Goal: Task Accomplishment & Management: Complete application form

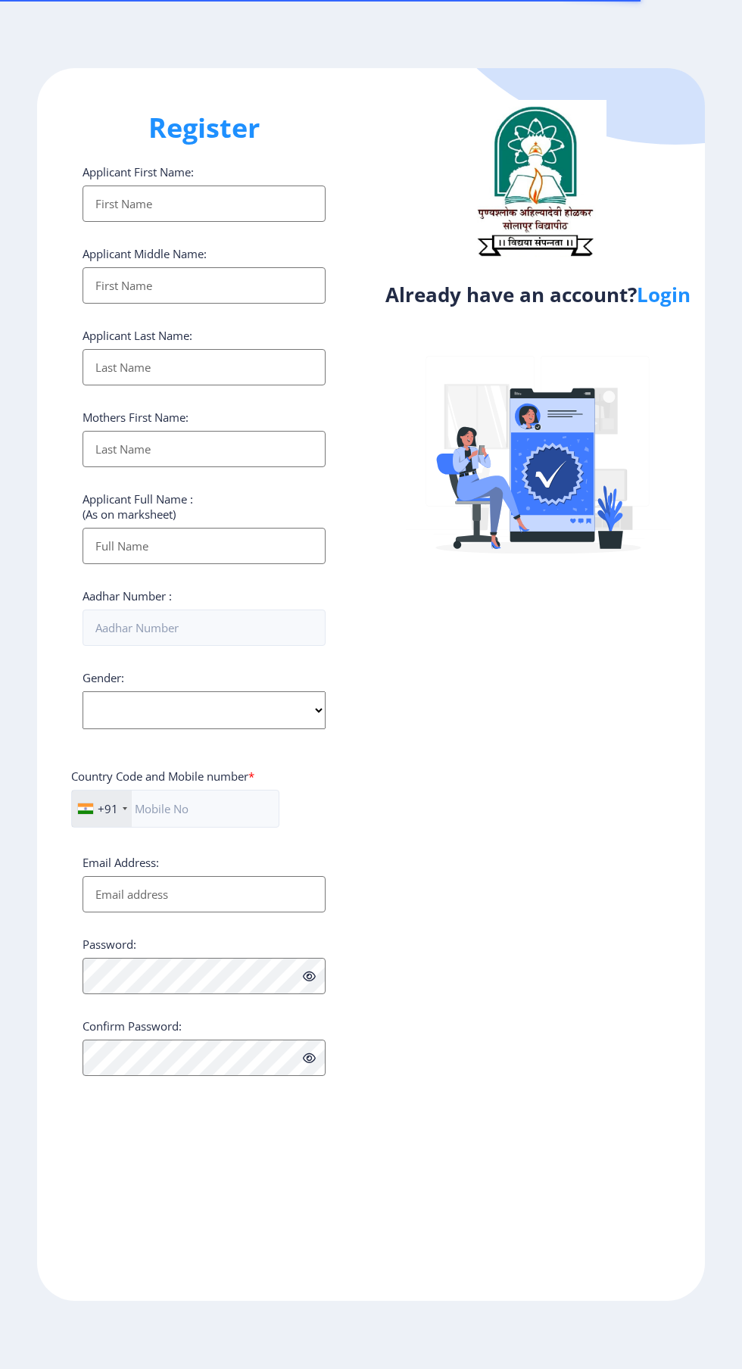
select select
click at [674, 306] on link "Login" at bounding box center [664, 294] width 54 height 27
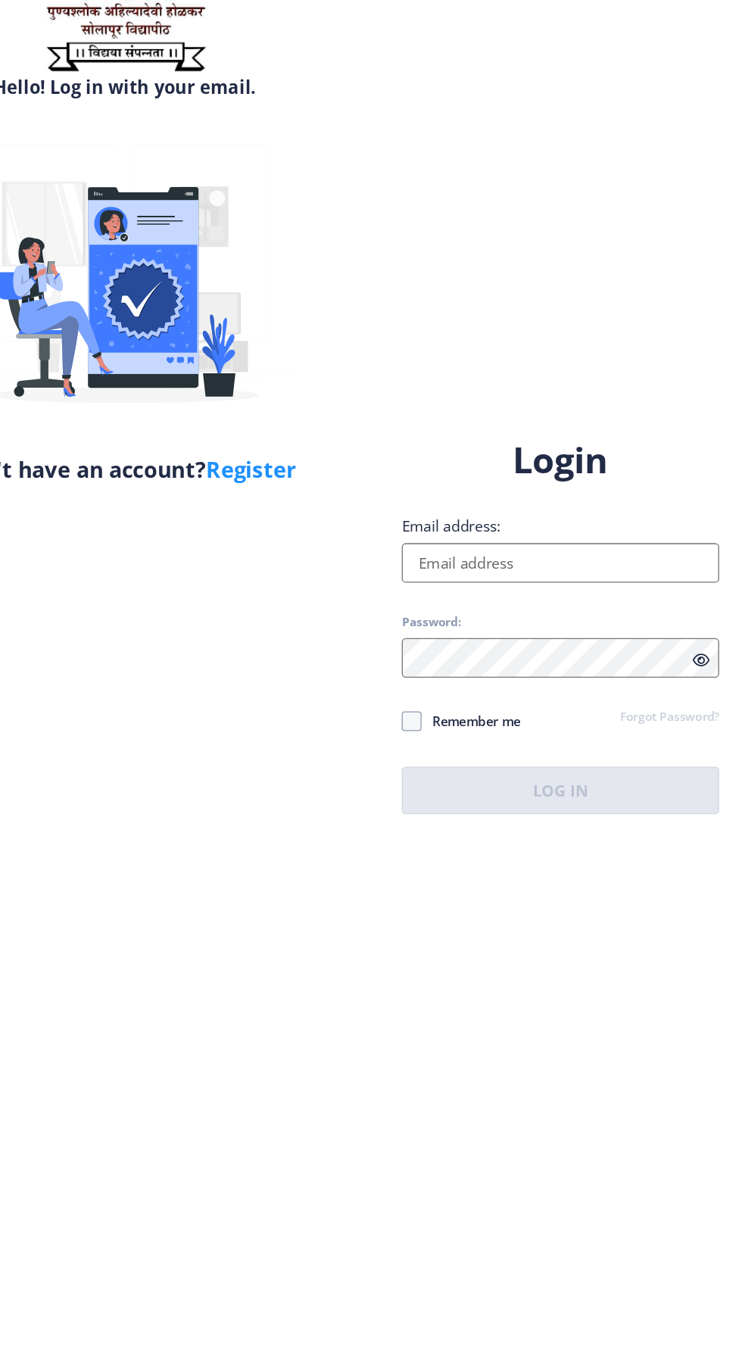
scroll to position [3, 0]
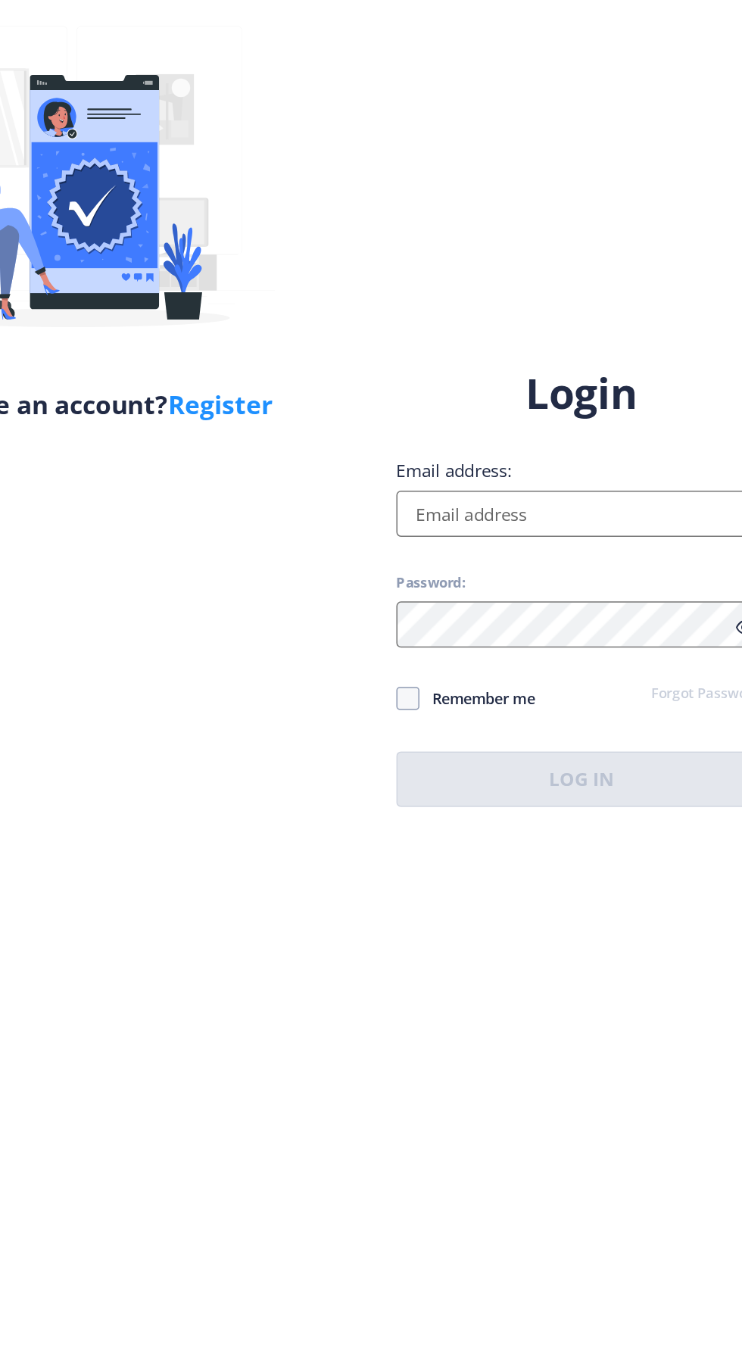
click at [506, 640] on input "Email address:" at bounding box center [537, 624] width 243 height 30
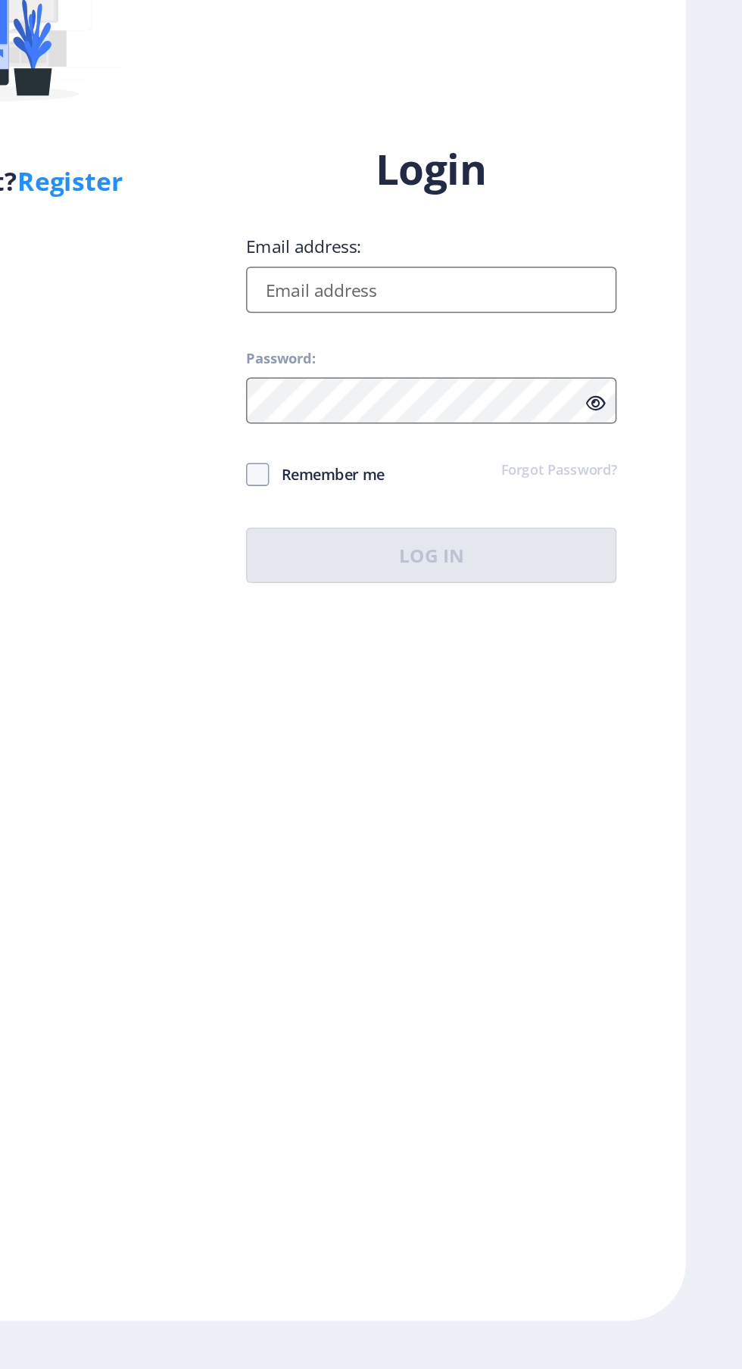
type input "[EMAIL_ADDRESS][DOMAIN_NAME]"
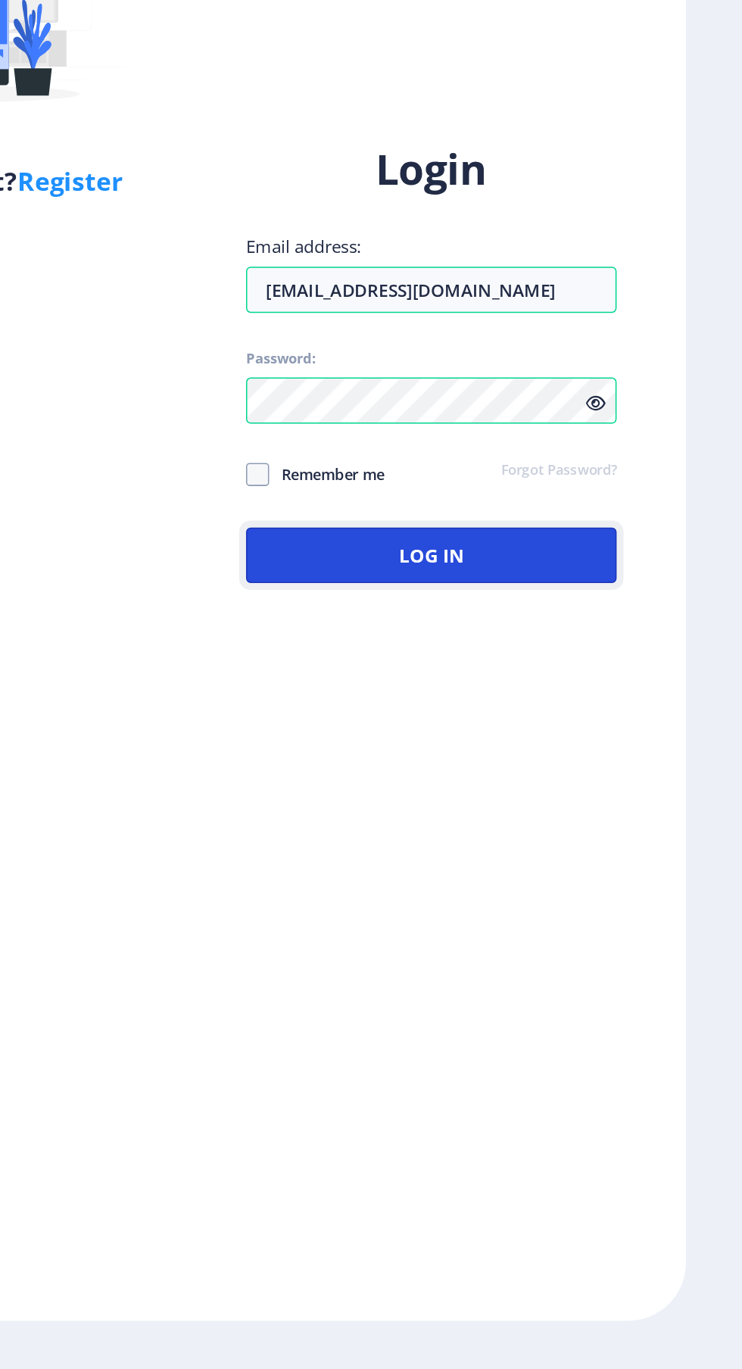
click at [555, 817] on button "Log In" at bounding box center [537, 799] width 243 height 36
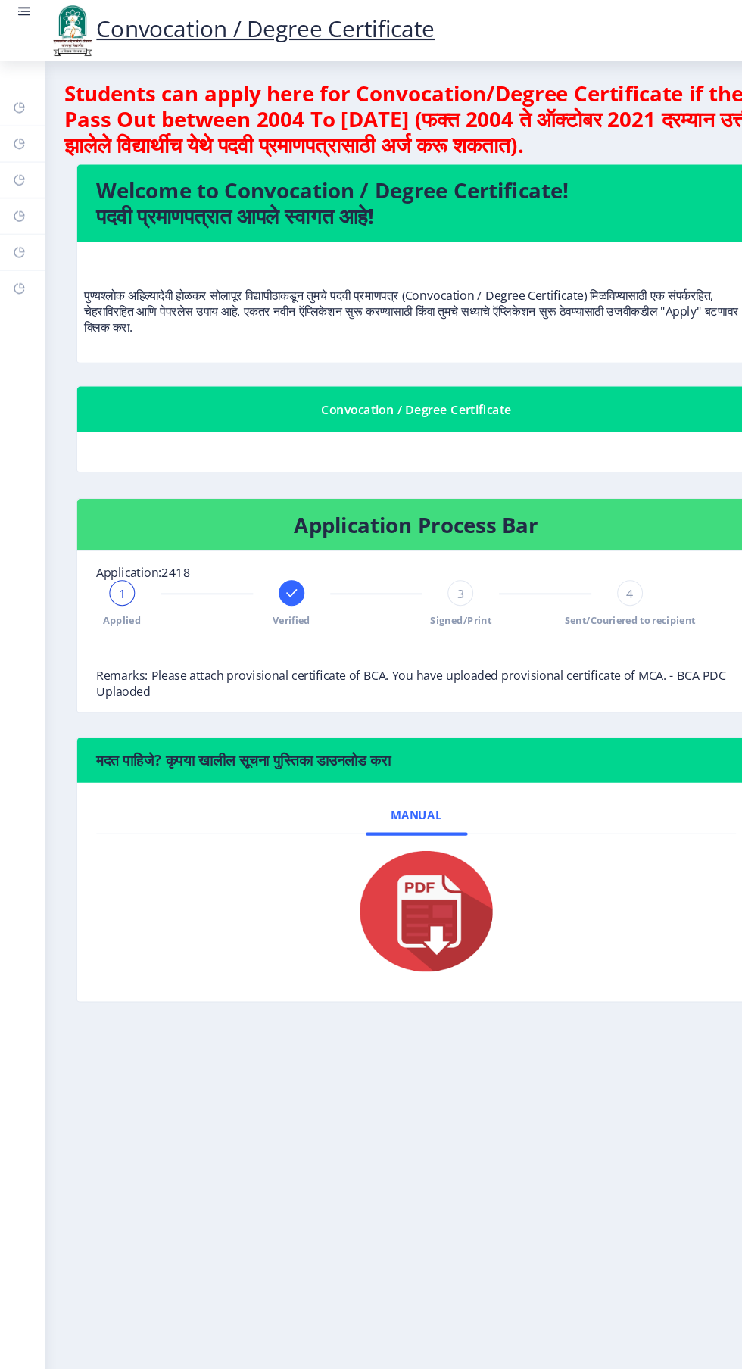
click at [39, 91] on link "Dashboard" at bounding box center [21, 101] width 42 height 33
click at [18, 170] on rect at bounding box center [18, 170] width 12 height 12
select select
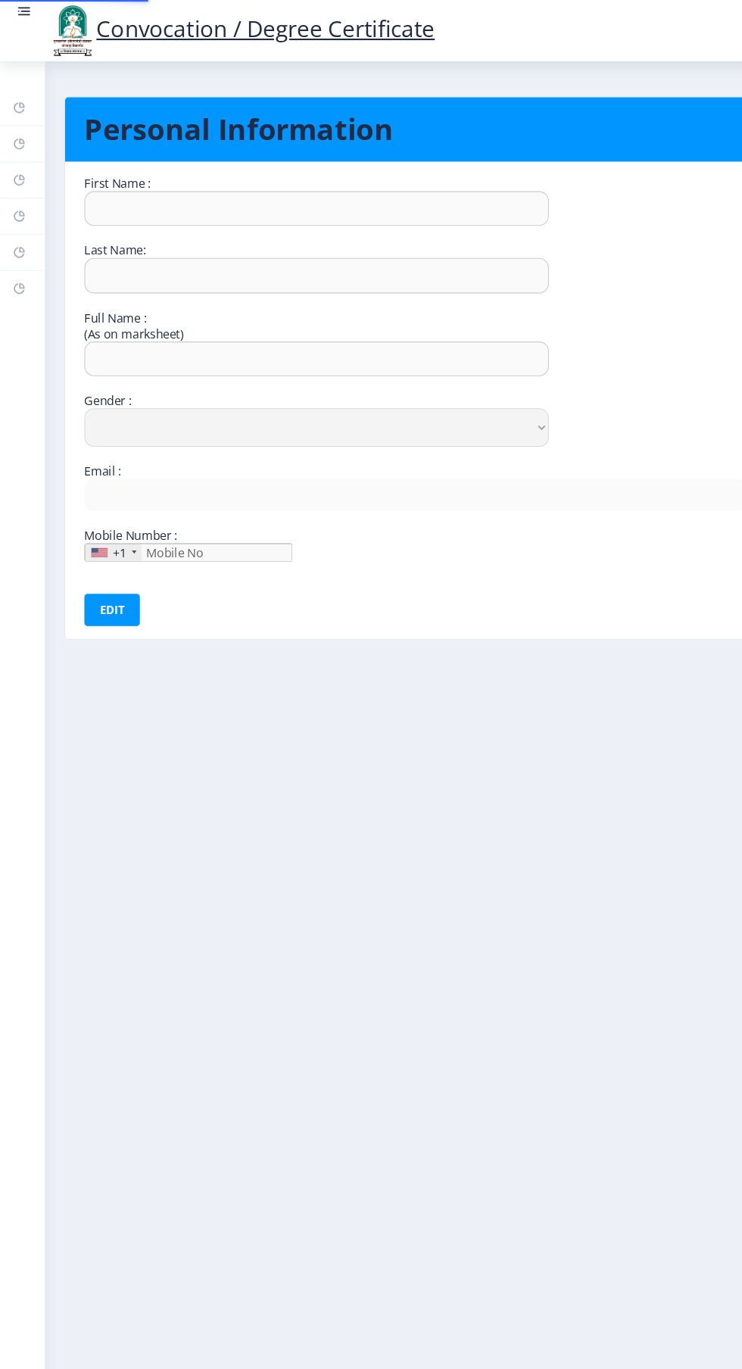
type input "[PERSON_NAME]"
type input "Tapise"
type input "Tapise [PERSON_NAME]"
select select "[DEMOGRAPHIC_DATA]"
type input "[EMAIL_ADDRESS][DOMAIN_NAME]"
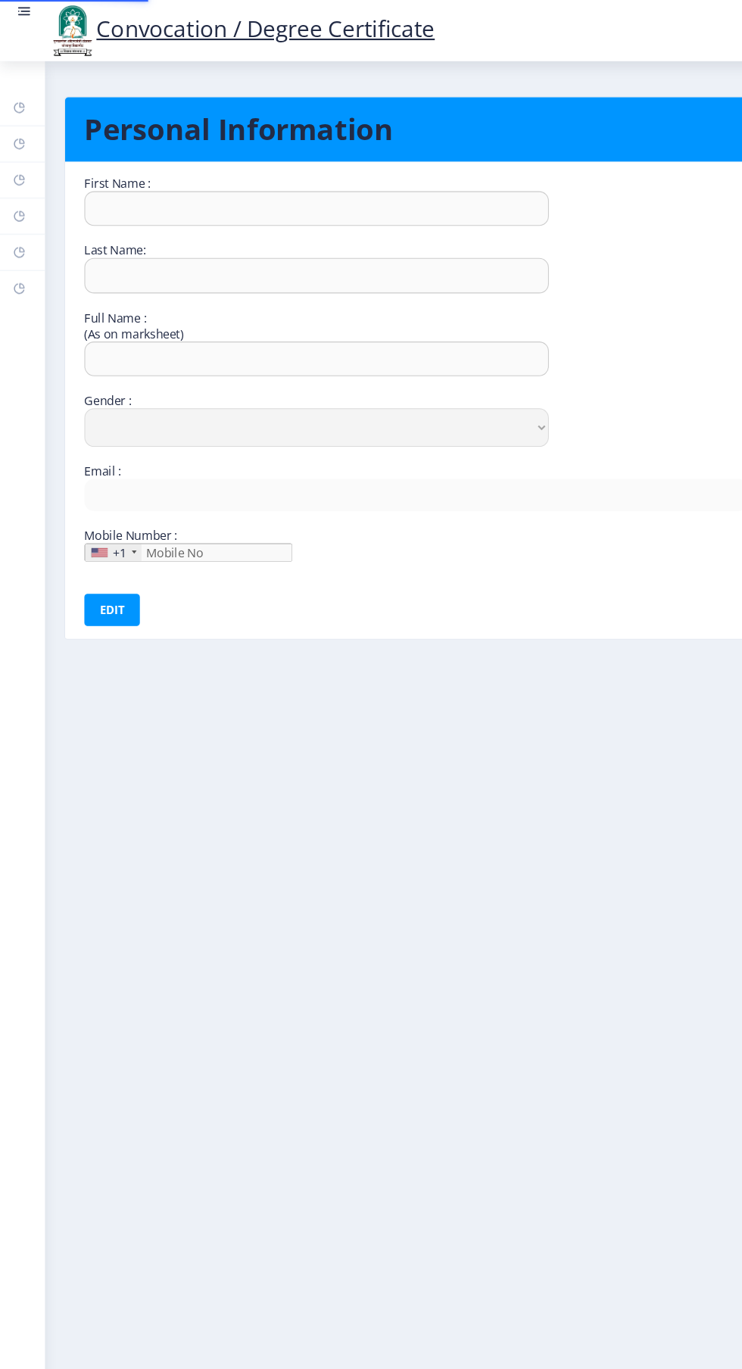
type input "8830960298"
click at [23, 207] on rect at bounding box center [18, 204] width 12 height 12
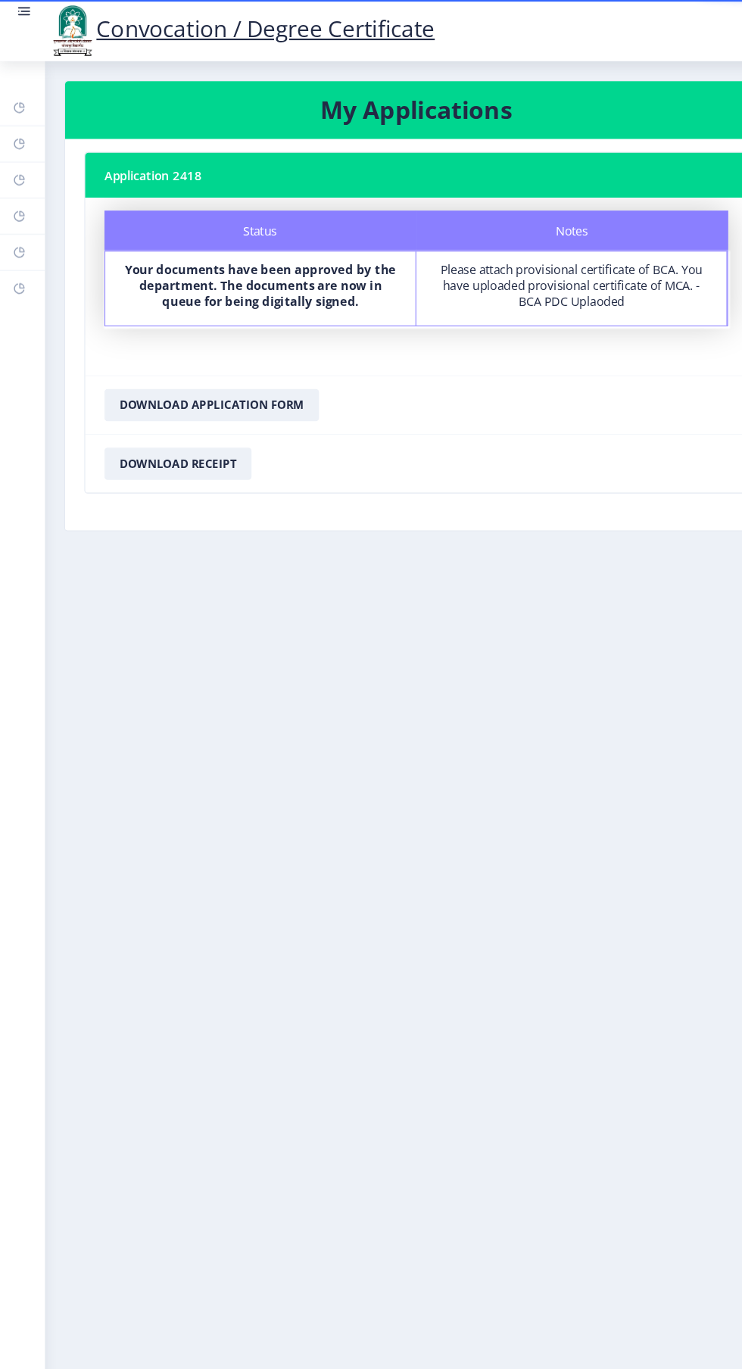
click at [18, 272] on rect at bounding box center [18, 272] width 12 height 12
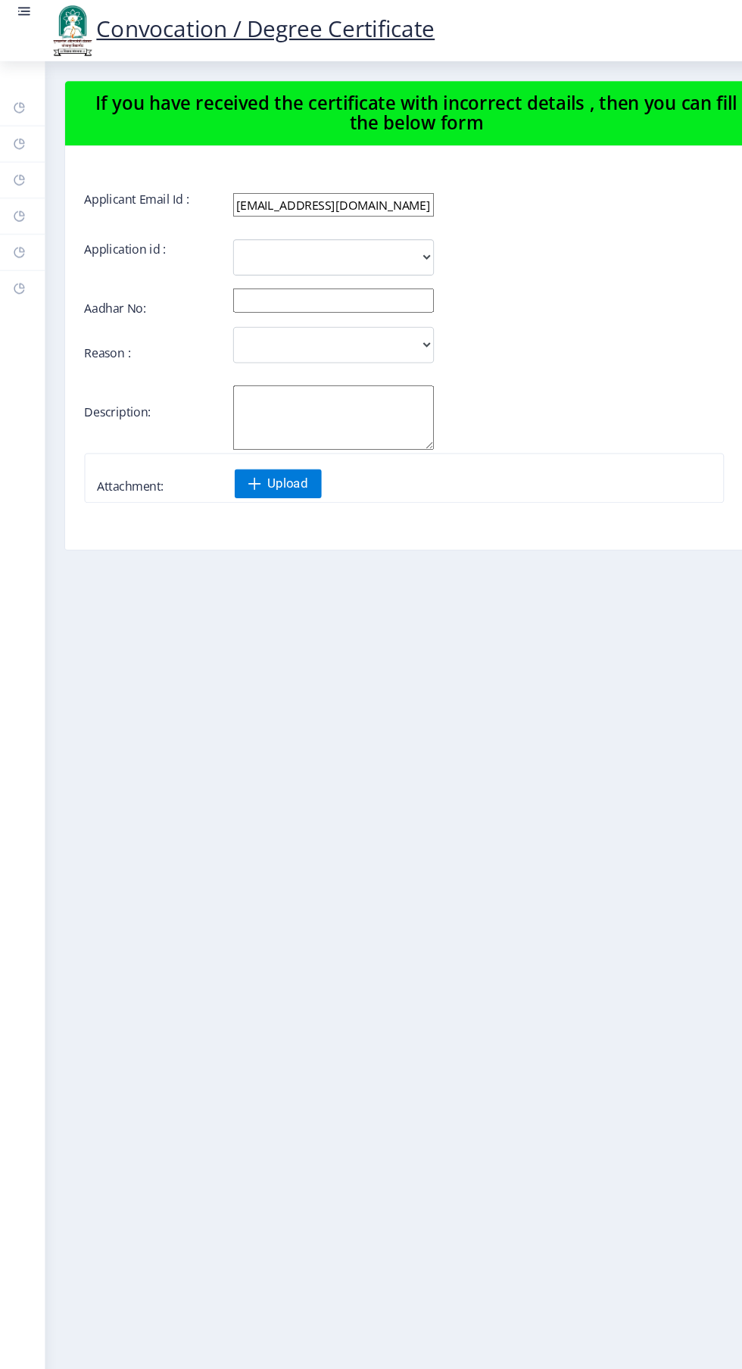
click at [18, 238] on rect at bounding box center [18, 238] width 12 height 12
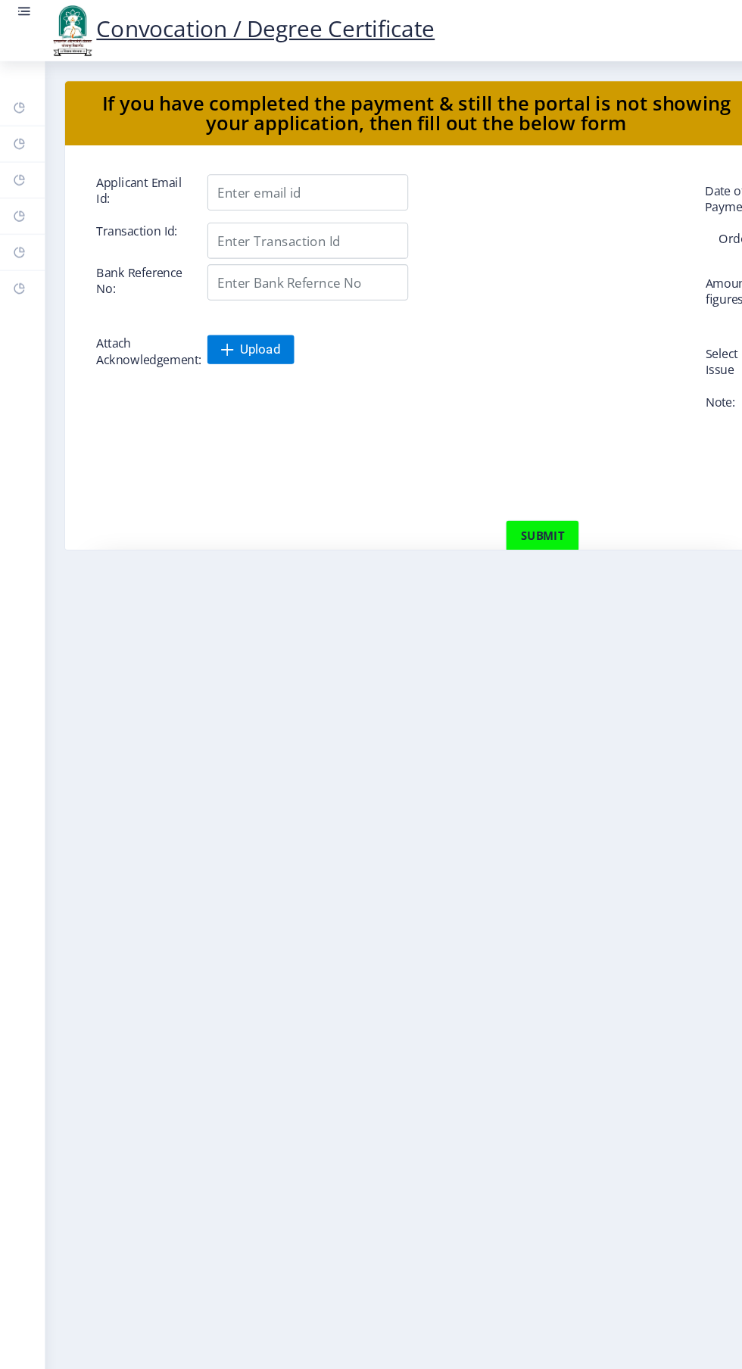
click at [18, 204] on rect at bounding box center [18, 204] width 12 height 12
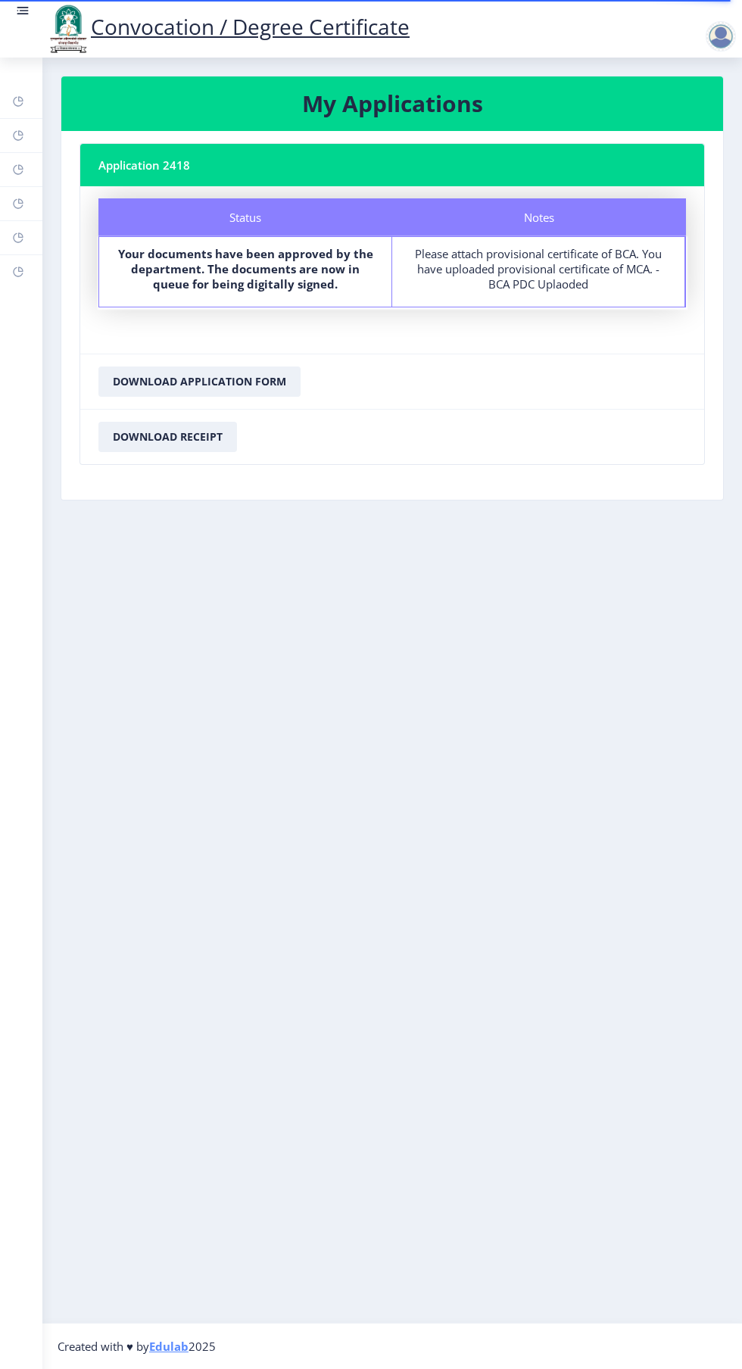
click at [734, 39] on div at bounding box center [721, 36] width 30 height 30
click at [442, 434] on nb-card-footer "Download Receipt" at bounding box center [392, 436] width 624 height 55
click at [23, 11] on rect at bounding box center [24, 11] width 9 height 2
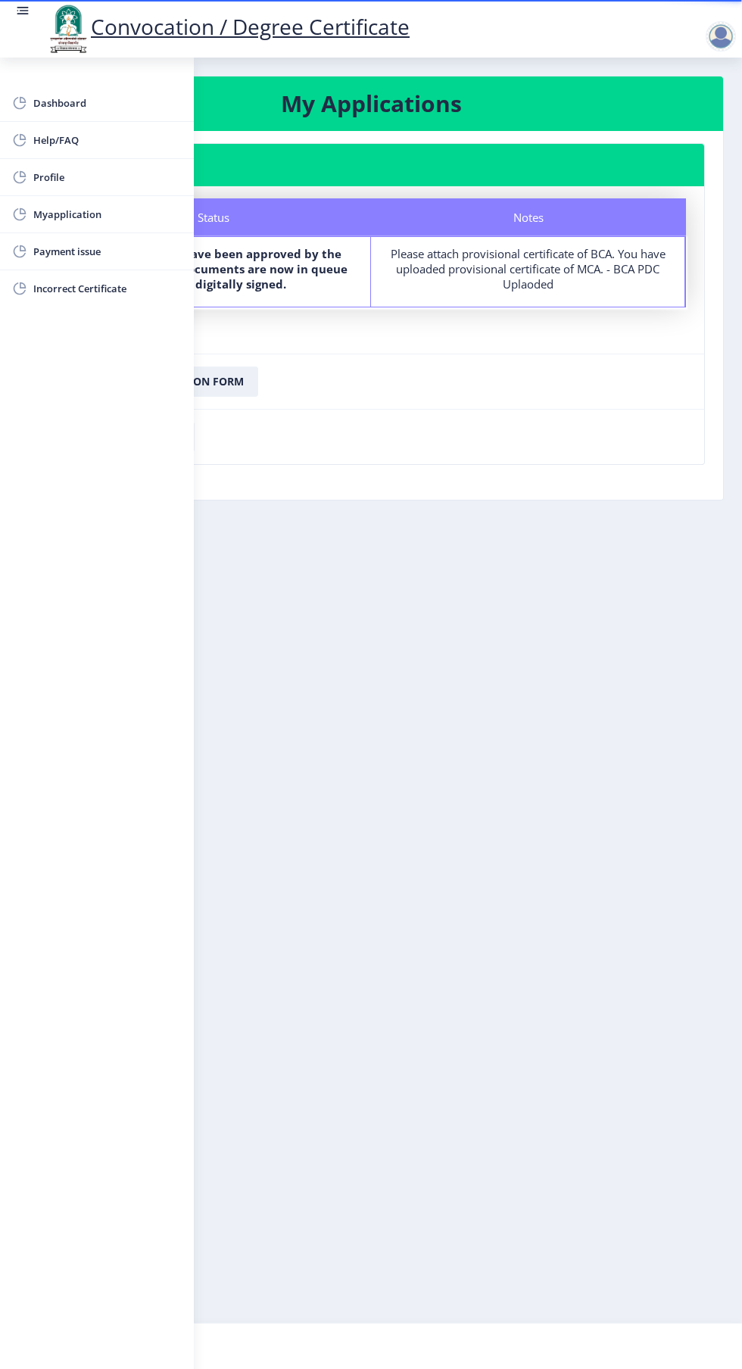
click at [35, 176] on span "Profile" at bounding box center [107, 177] width 148 height 18
select select
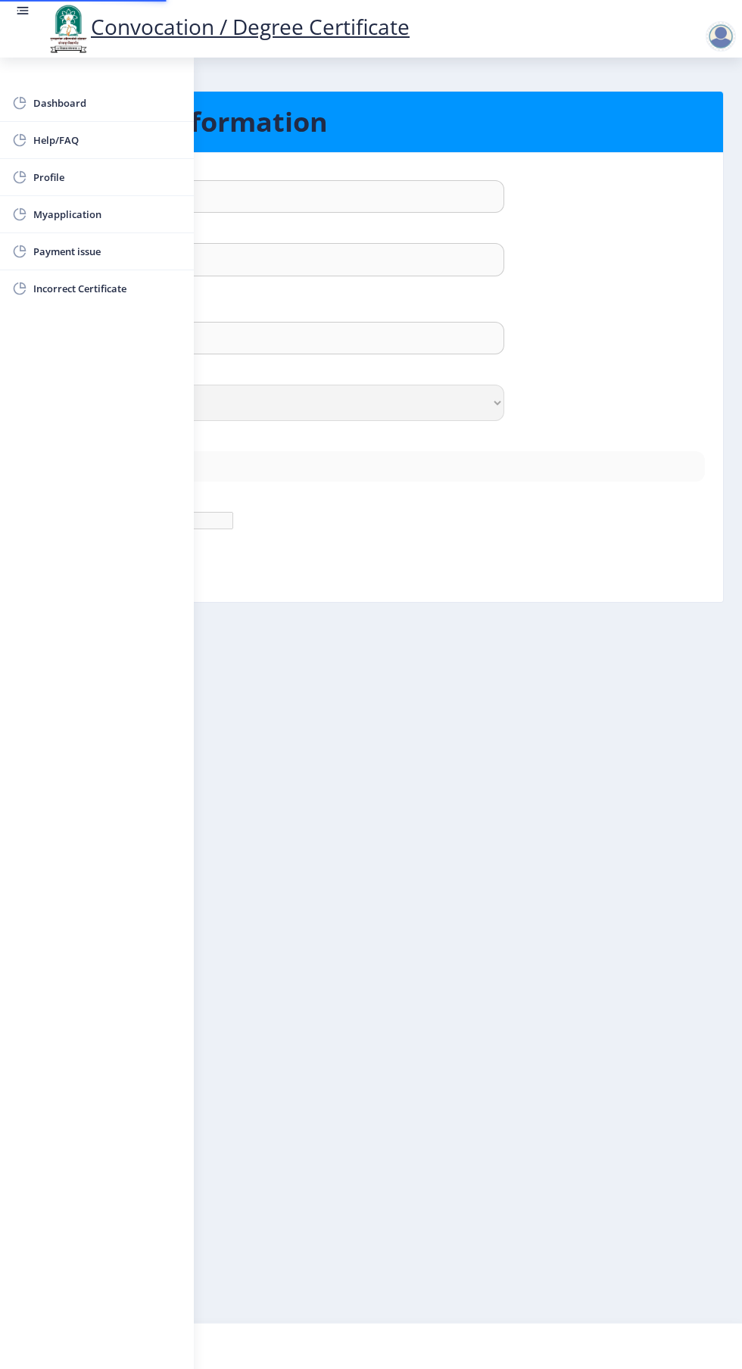
type input "[PERSON_NAME]"
type input "Tapise"
type input "Tapise [PERSON_NAME]"
select select "[DEMOGRAPHIC_DATA]"
type input "[EMAIL_ADDRESS][DOMAIN_NAME]"
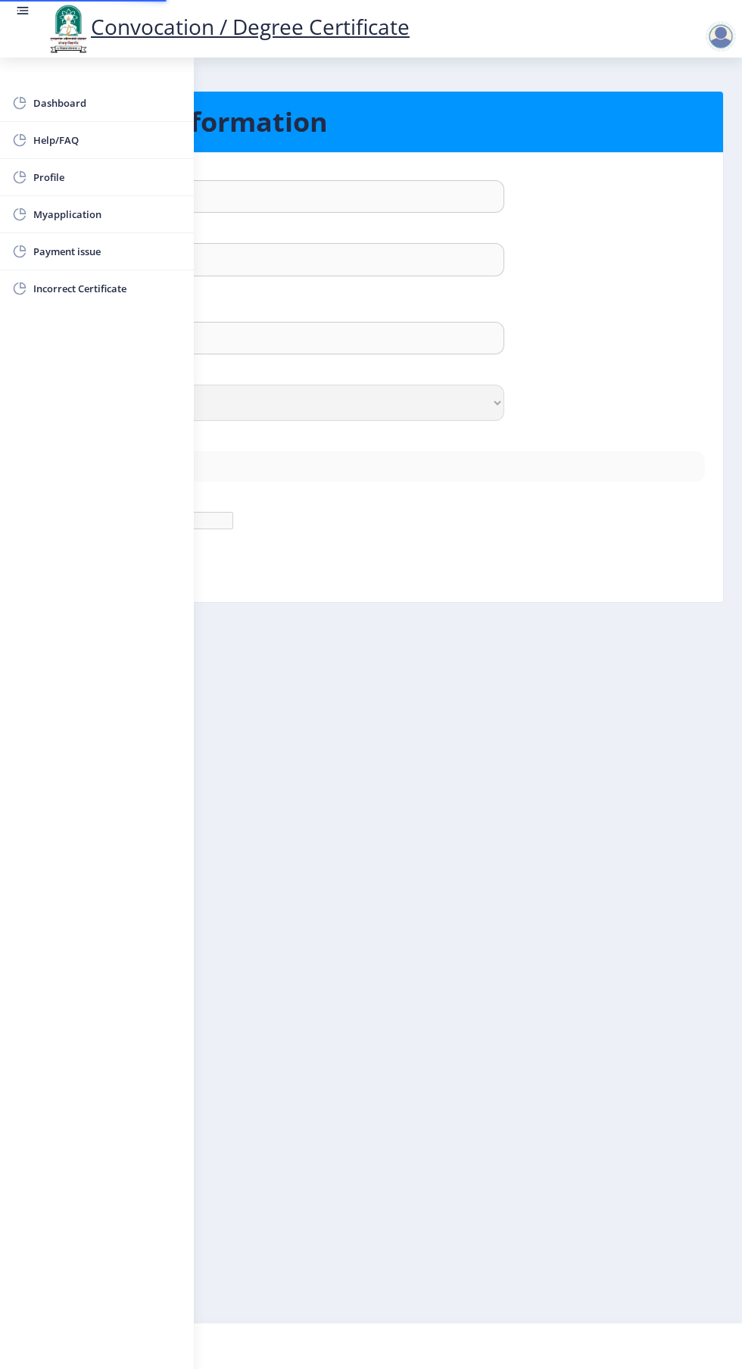
type input "8830960298"
click at [281, 719] on nb-layout-column "Personal Information First Name : [PERSON_NAME] Last Name: Tapise Full Name : (…" at bounding box center [371, 690] width 742 height 1265
click at [184, 690] on div "Dashboard Help/FAQ Profile Myapplication Payment issue Incorrect Certificate" at bounding box center [97, 713] width 194 height 1311
click at [84, 386] on div "Dashboard Help/FAQ Profile Myapplication Payment issue Incorrect Certificate" at bounding box center [97, 713] width 194 height 1311
click at [134, 437] on div "Dashboard Help/FAQ Profile Myapplication Payment issue Incorrect Certificate" at bounding box center [97, 713] width 194 height 1311
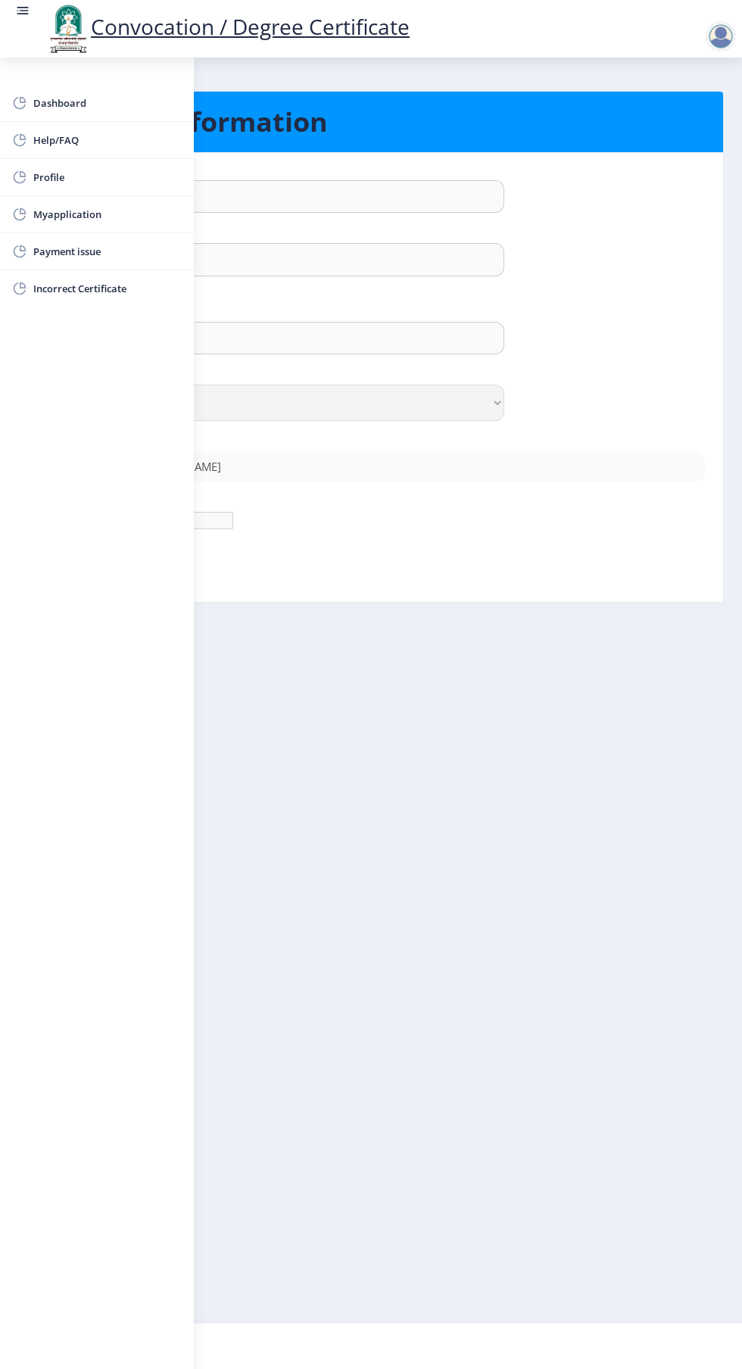
click at [353, 155] on nb-card-body "First Name : [PERSON_NAME] Last Name: Tapise Full Name : (As on marksheet) Tapi…" at bounding box center [371, 377] width 727 height 449
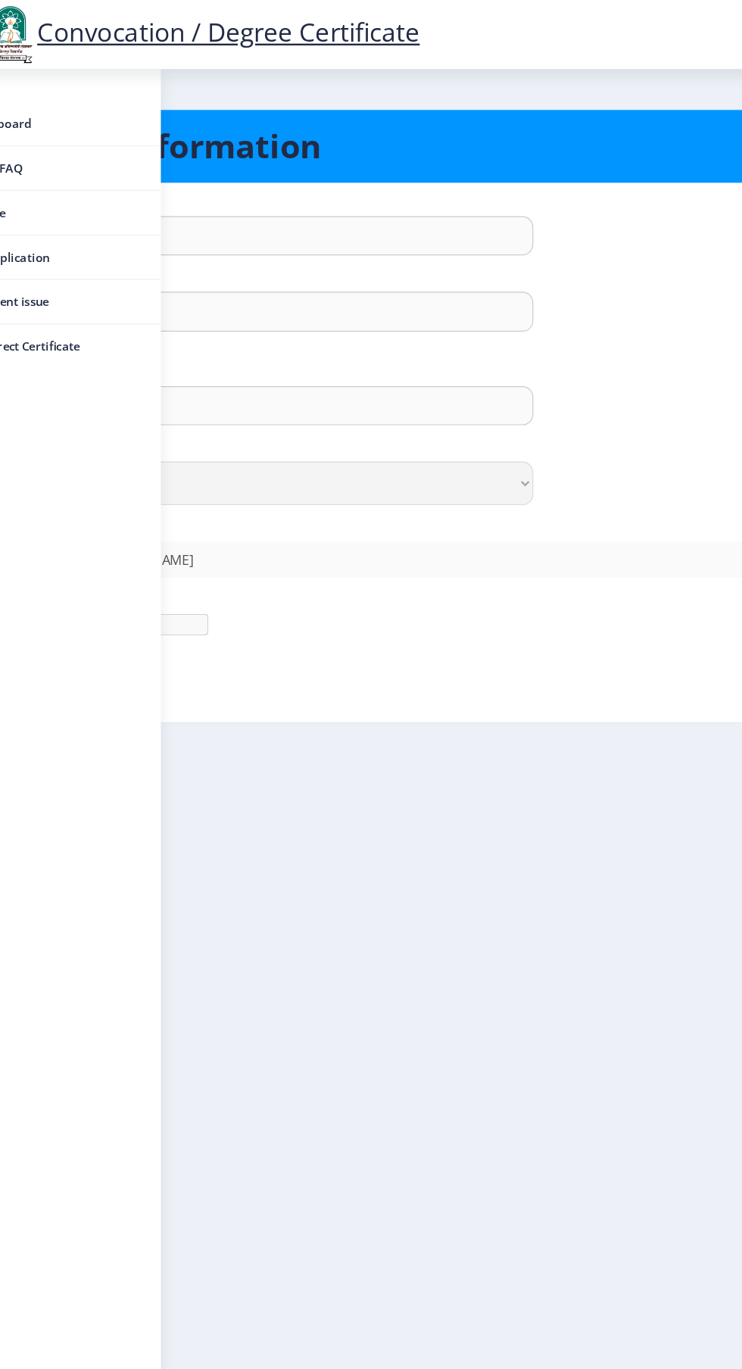
click at [130, 101] on span "Dashboard" at bounding box center [107, 103] width 148 height 18
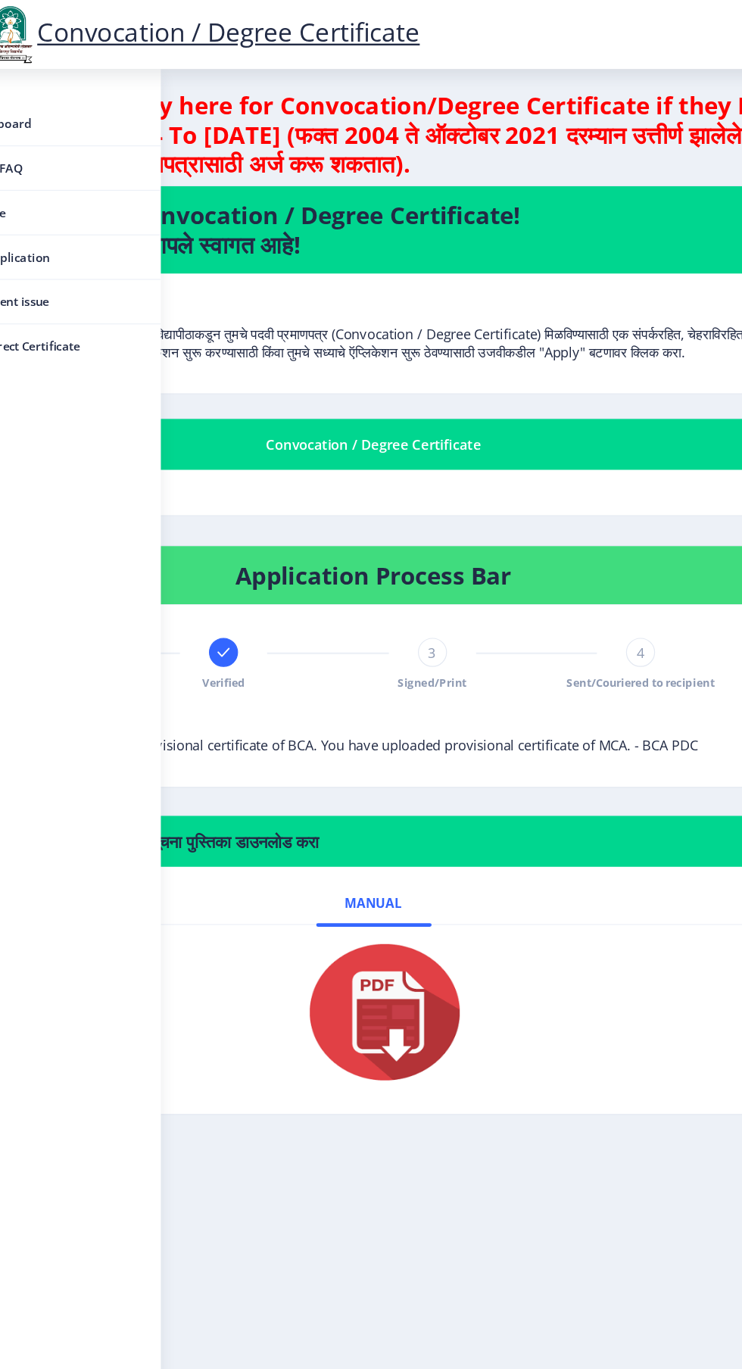
select select
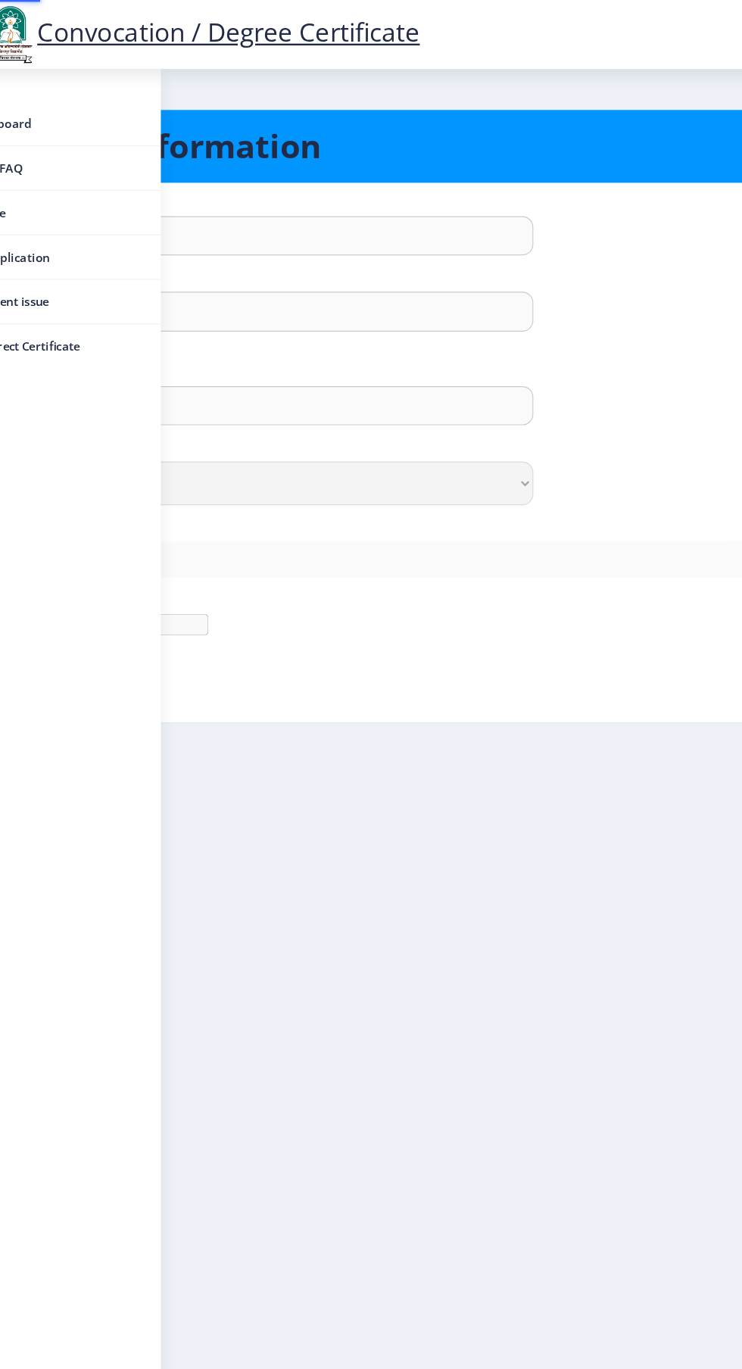
type input "[PERSON_NAME]"
type input "Tapise"
type input "Tapise [PERSON_NAME]"
select select "[DEMOGRAPHIC_DATA]"
type input "[EMAIL_ADDRESS][DOMAIN_NAME]"
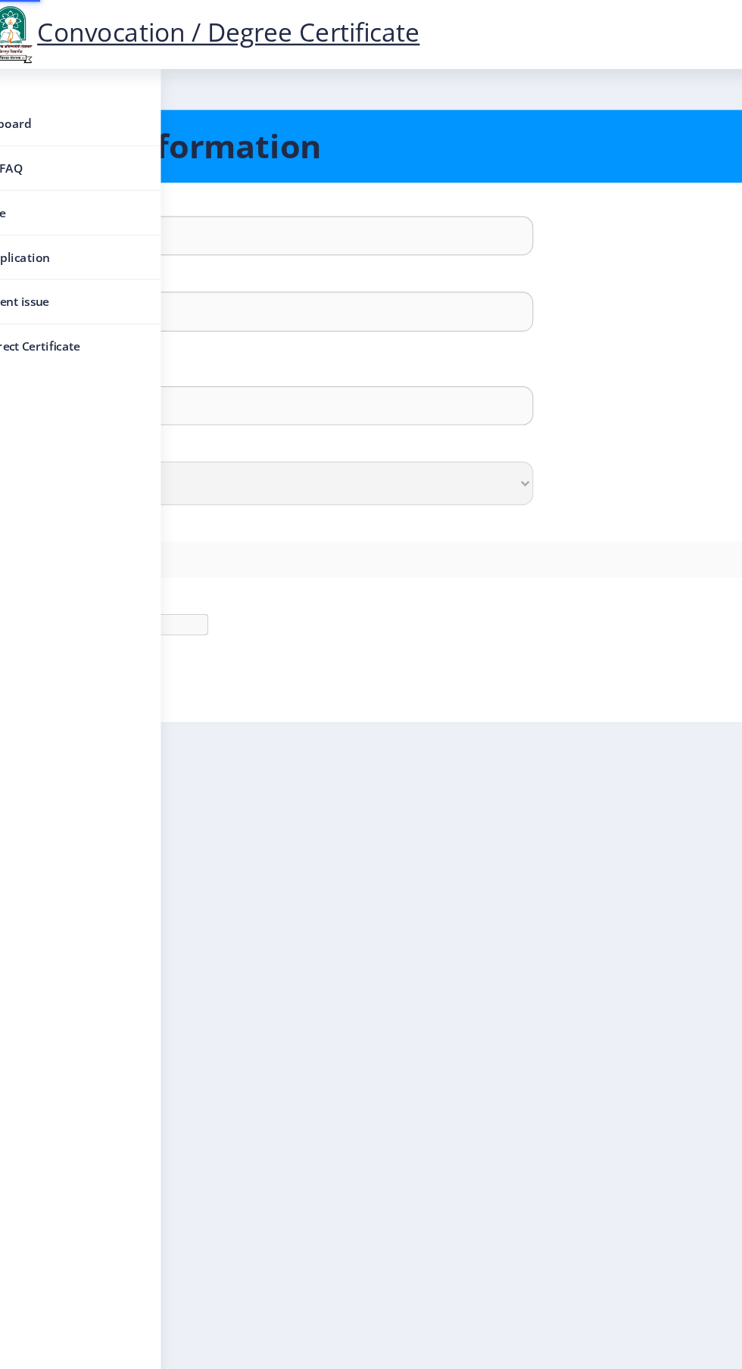
type input "8830960298"
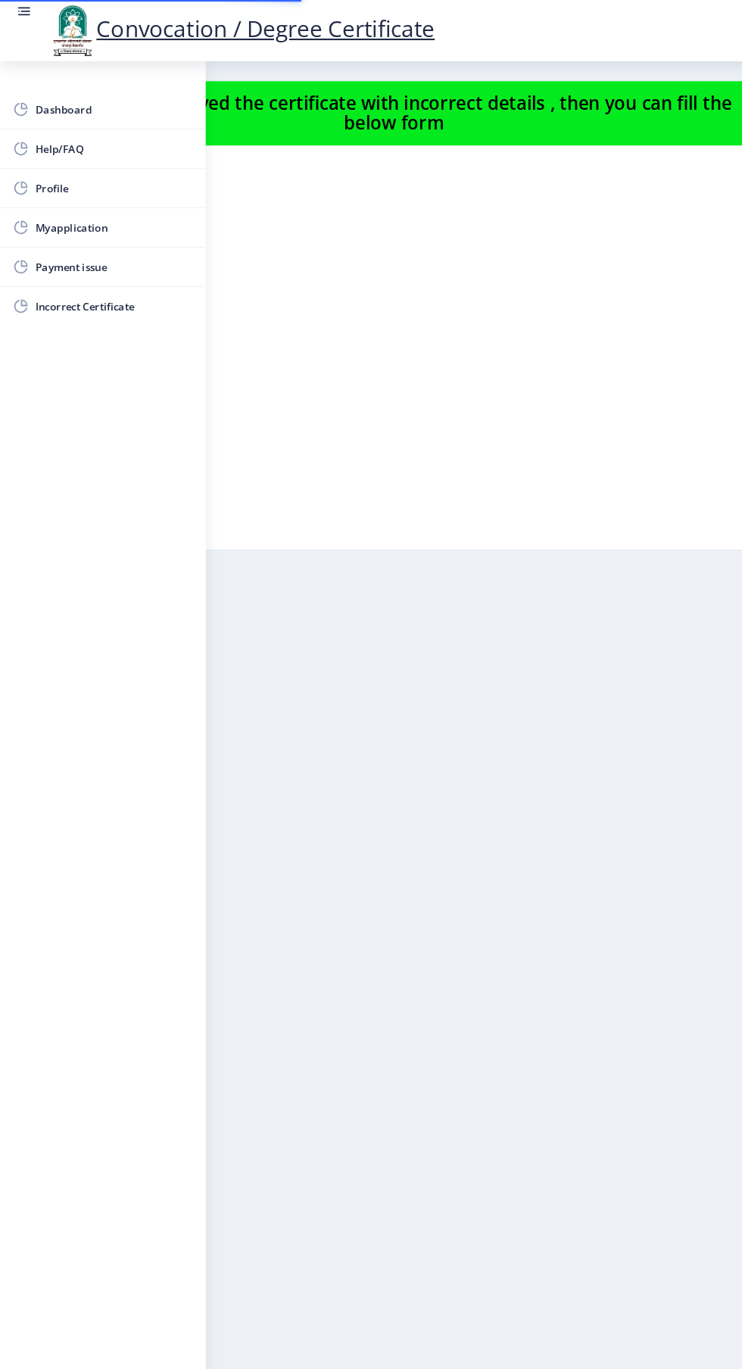
select select
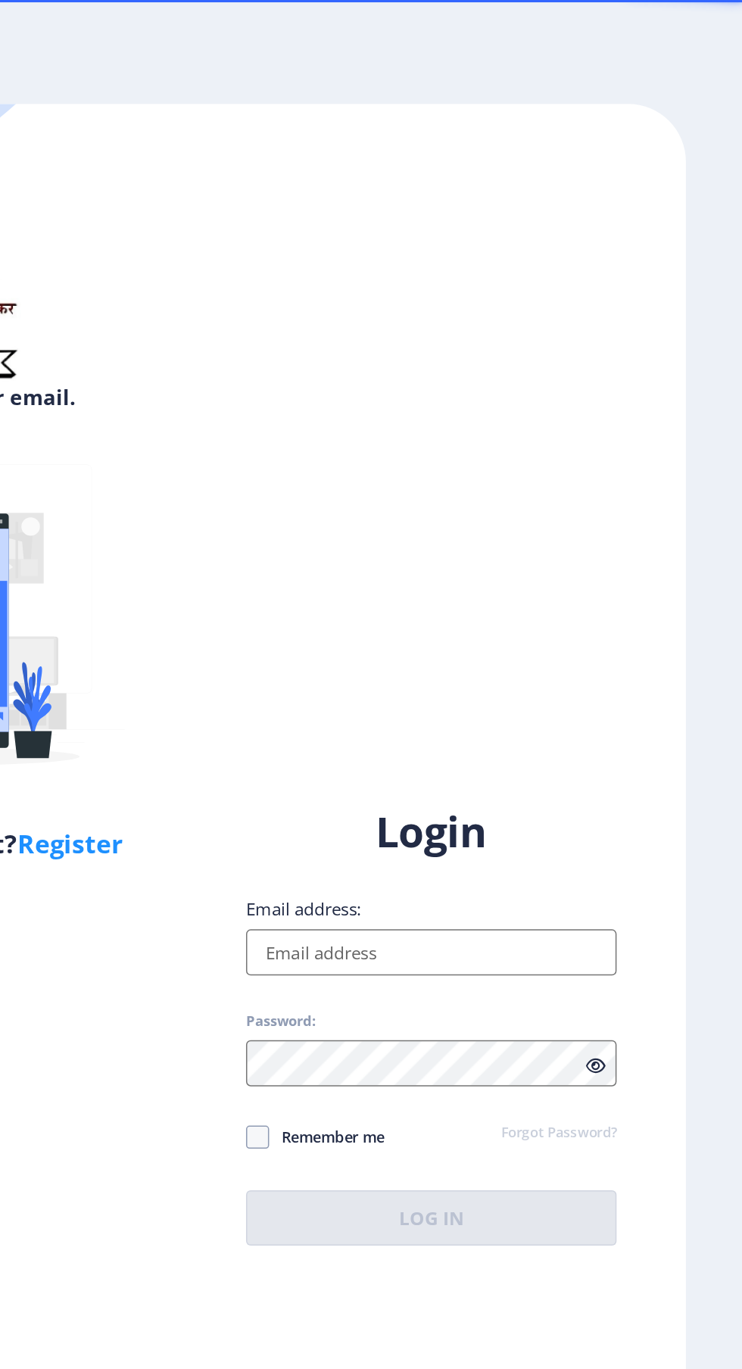
select select
